Goal: Task Accomplishment & Management: Manage account settings

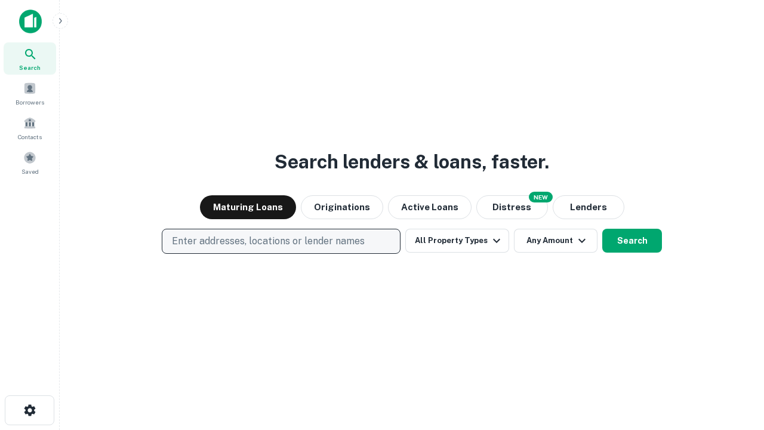
click at [280, 241] on p "Enter addresses, locations or lender names" at bounding box center [268, 241] width 193 height 14
type input "**********"
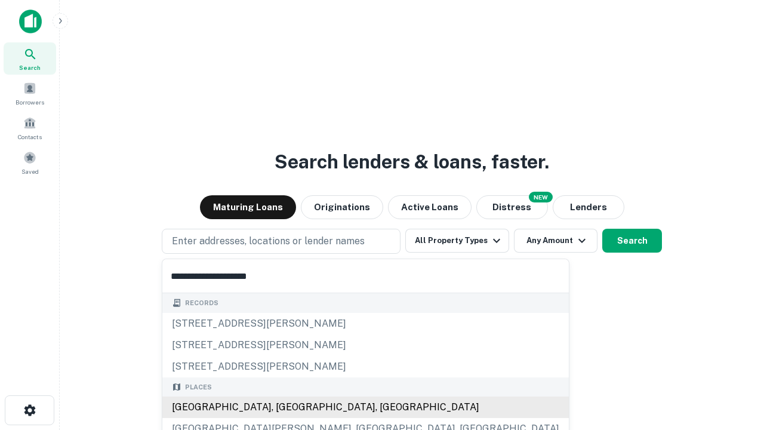
click at [285, 407] on div "[GEOGRAPHIC_DATA], [GEOGRAPHIC_DATA], [GEOGRAPHIC_DATA]" at bounding box center [365, 406] width 406 height 21
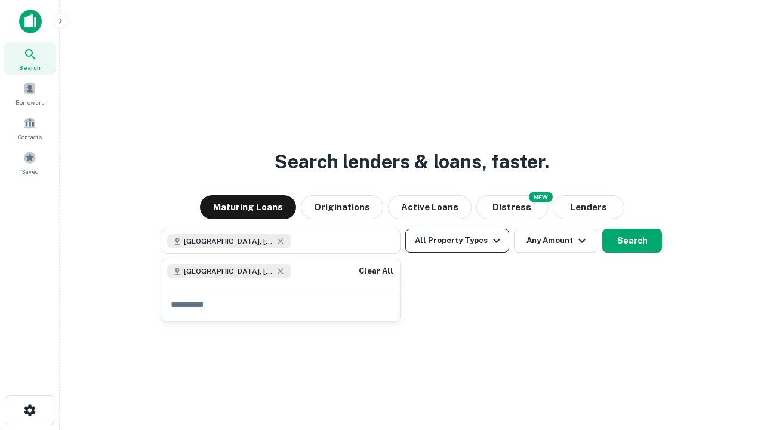
click at [457, 240] on button "All Property Types" at bounding box center [457, 241] width 104 height 24
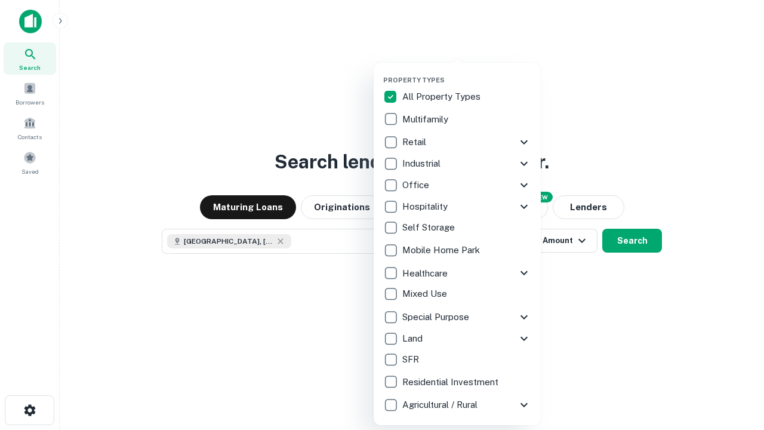
click at [467, 72] on button "button" at bounding box center [466, 72] width 167 height 1
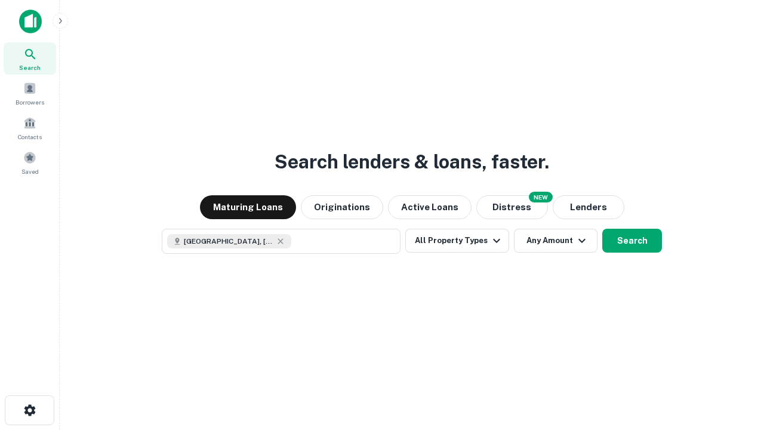
scroll to position [19, 0]
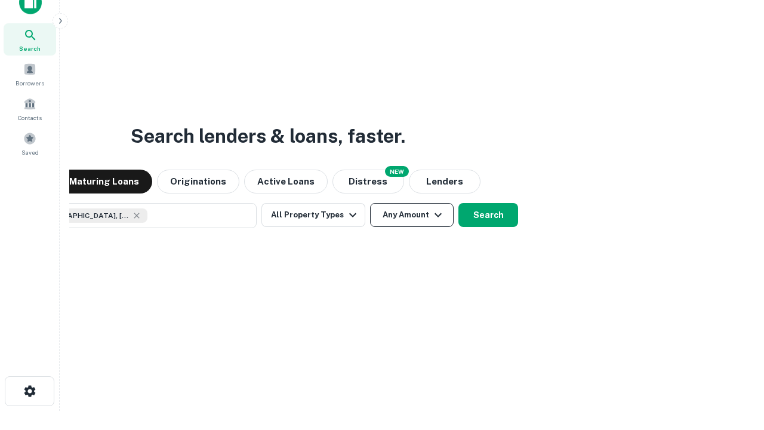
click at [370, 203] on button "Any Amount" at bounding box center [412, 215] width 84 height 24
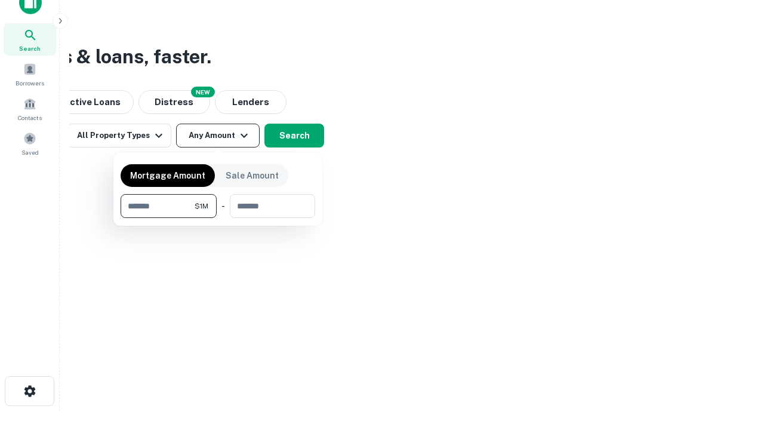
type input "*******"
click at [218, 218] on button "button" at bounding box center [218, 218] width 195 height 1
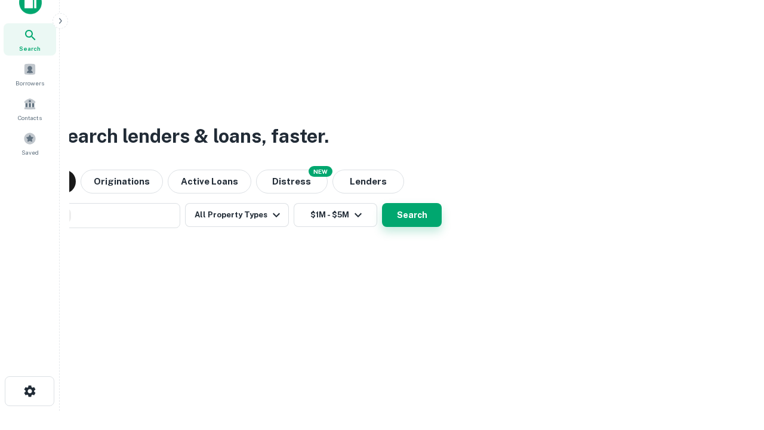
click at [382, 203] on button "Search" at bounding box center [412, 215] width 60 height 24
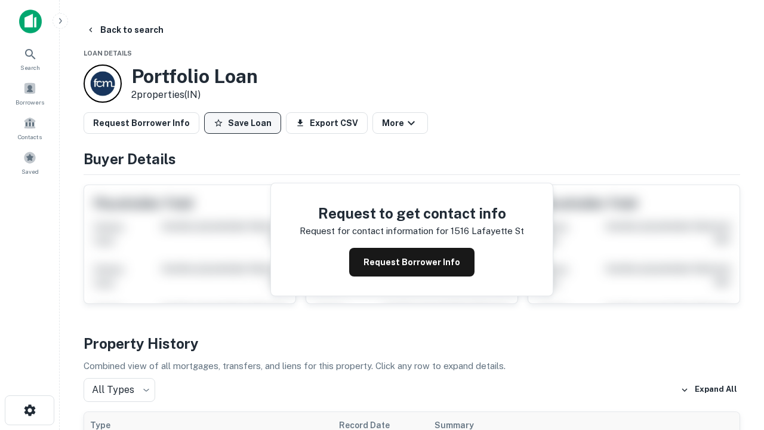
click at [242, 123] on button "Save Loan" at bounding box center [242, 122] width 77 height 21
click at [245, 123] on button "Loan Saved" at bounding box center [245, 122] width 82 height 21
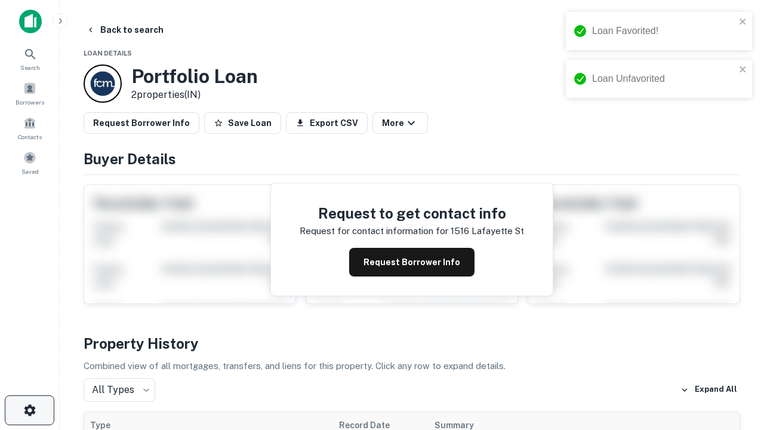
click at [29, 410] on icon "button" at bounding box center [30, 410] width 14 height 14
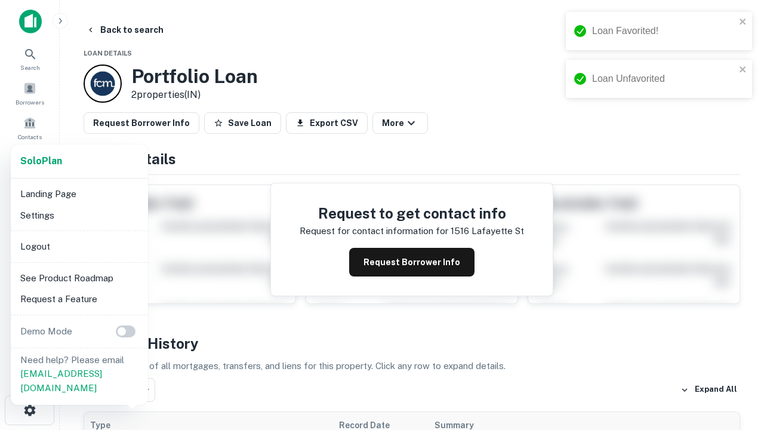
click at [79, 246] on li "Logout" at bounding box center [80, 246] width 128 height 21
